Goal: Check status: Check status

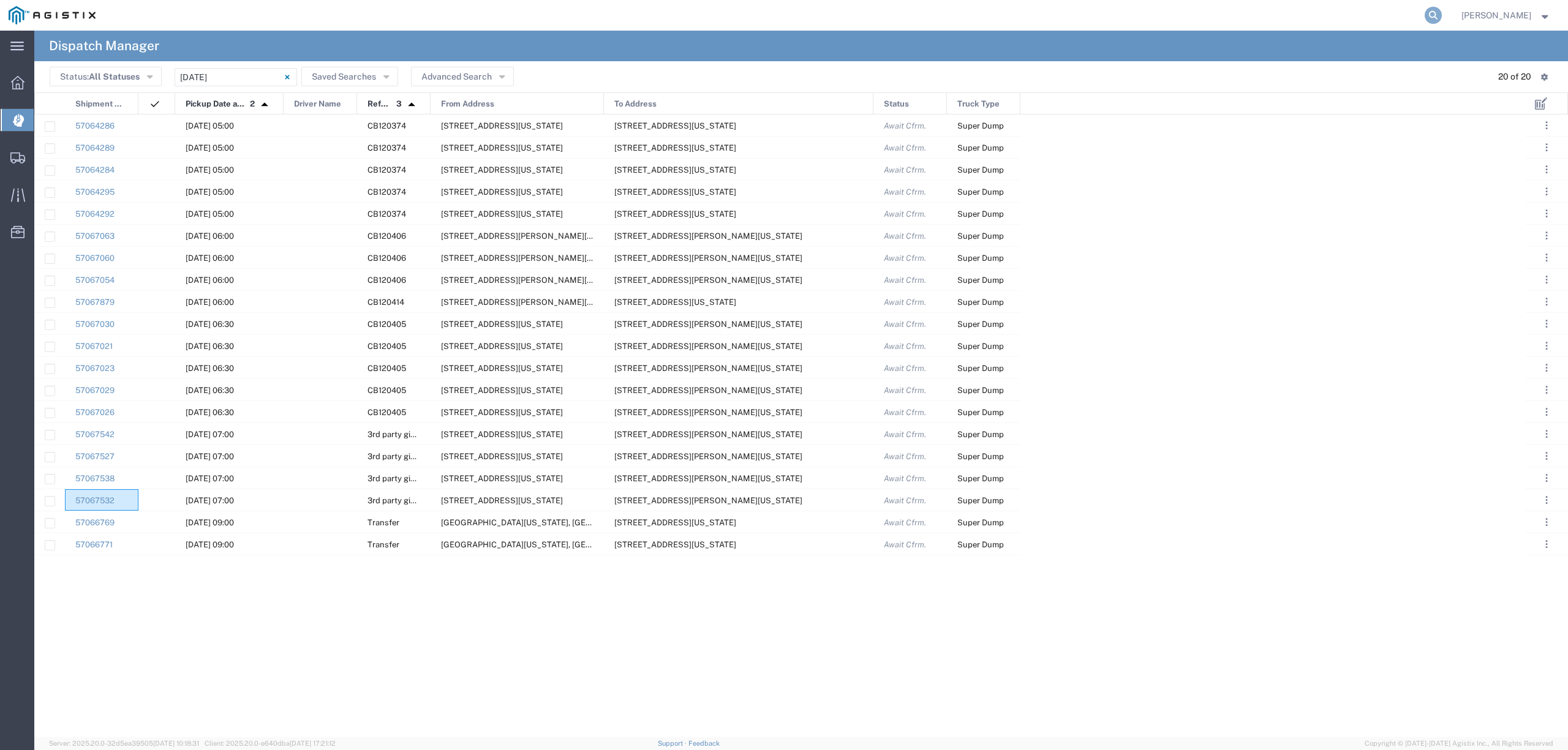
click at [1441, 11] on icon at bounding box center [1432, 14] width 17 height 17
type input "56819925"
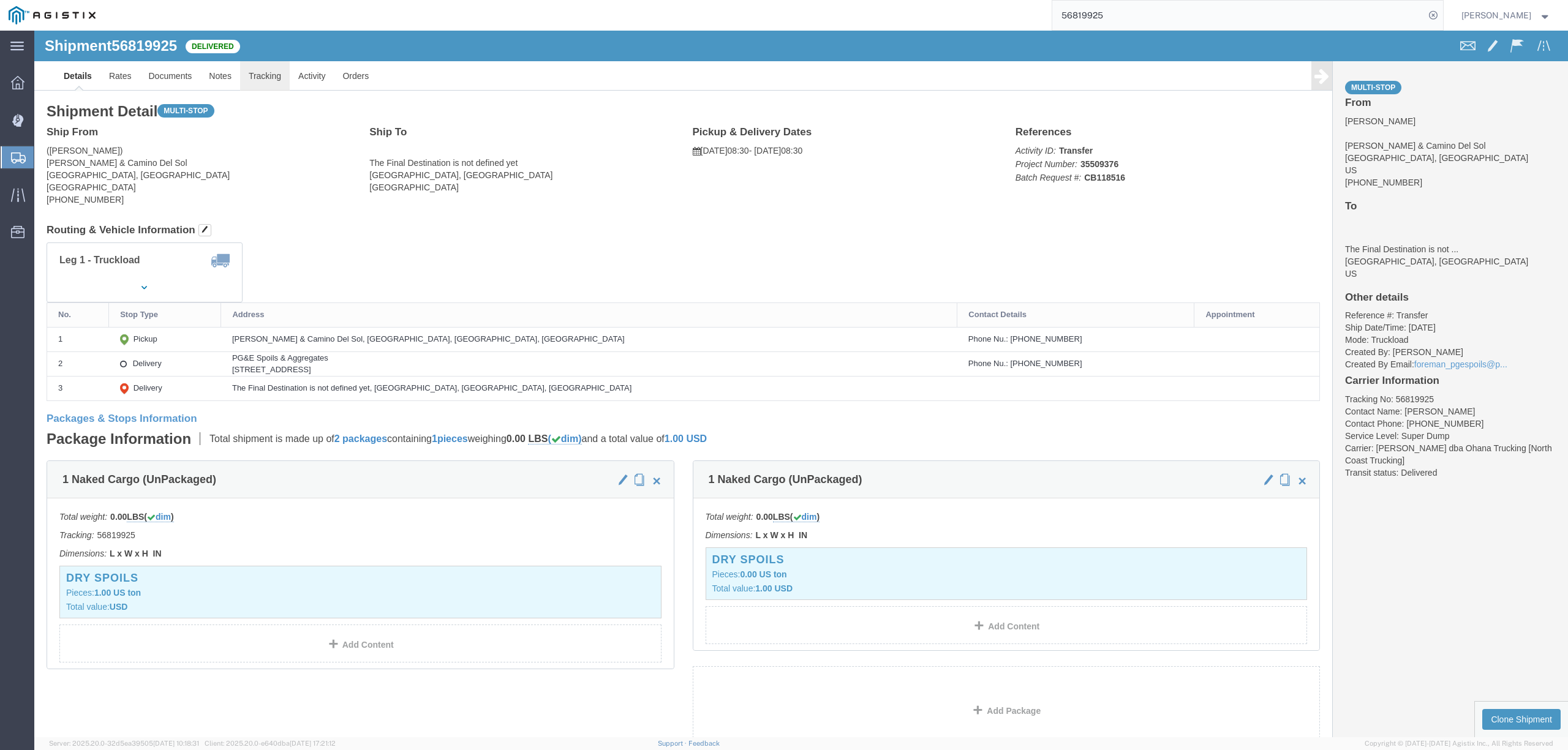
click link "Tracking"
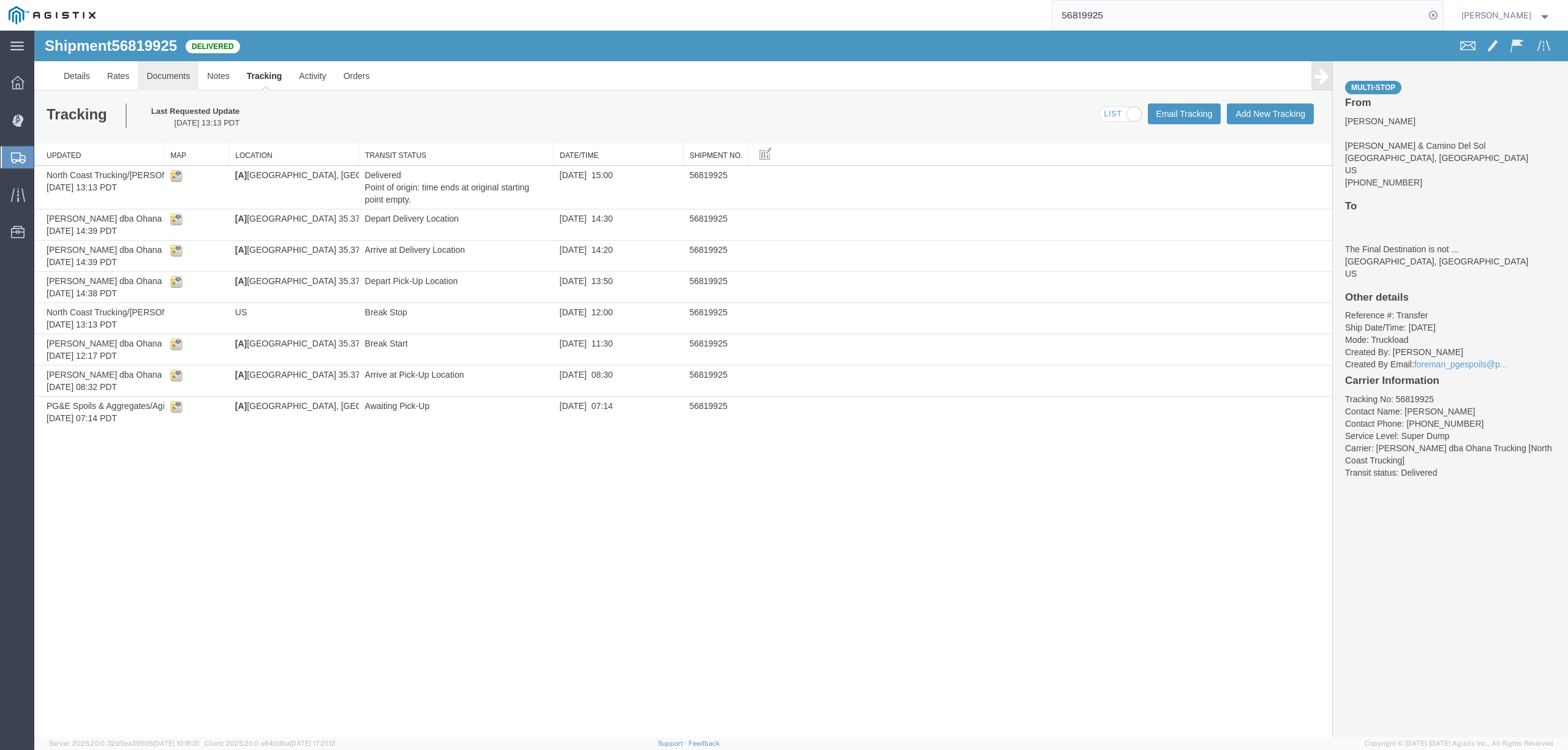
click at [172, 83] on link "Documents" at bounding box center [167, 76] width 61 height 30
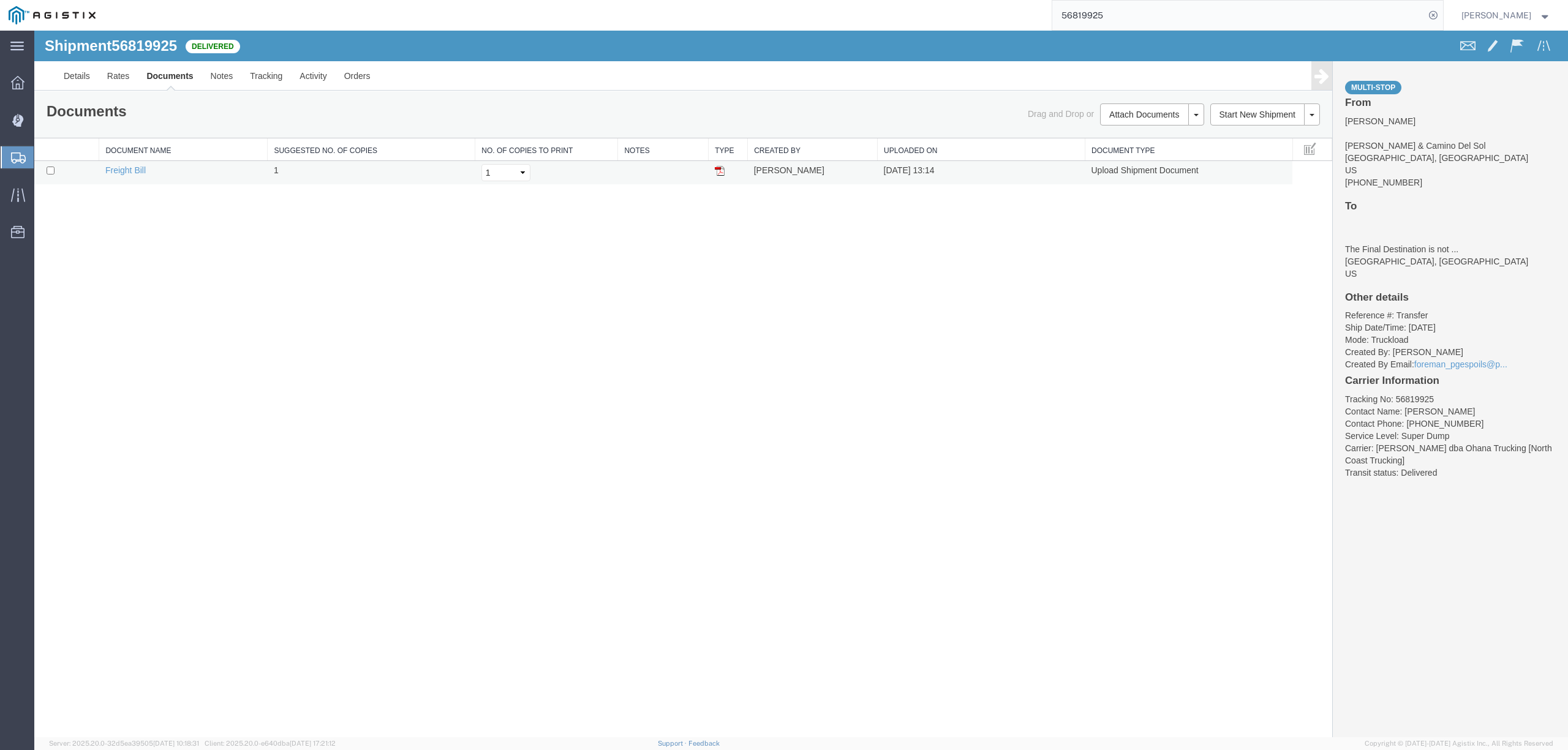
click at [145, 176] on td "Freight Bill" at bounding box center [183, 173] width 168 height 23
click at [135, 173] on link "Freight Bill" at bounding box center [126, 170] width 41 height 10
